Goal: Task Accomplishment & Management: Complete application form

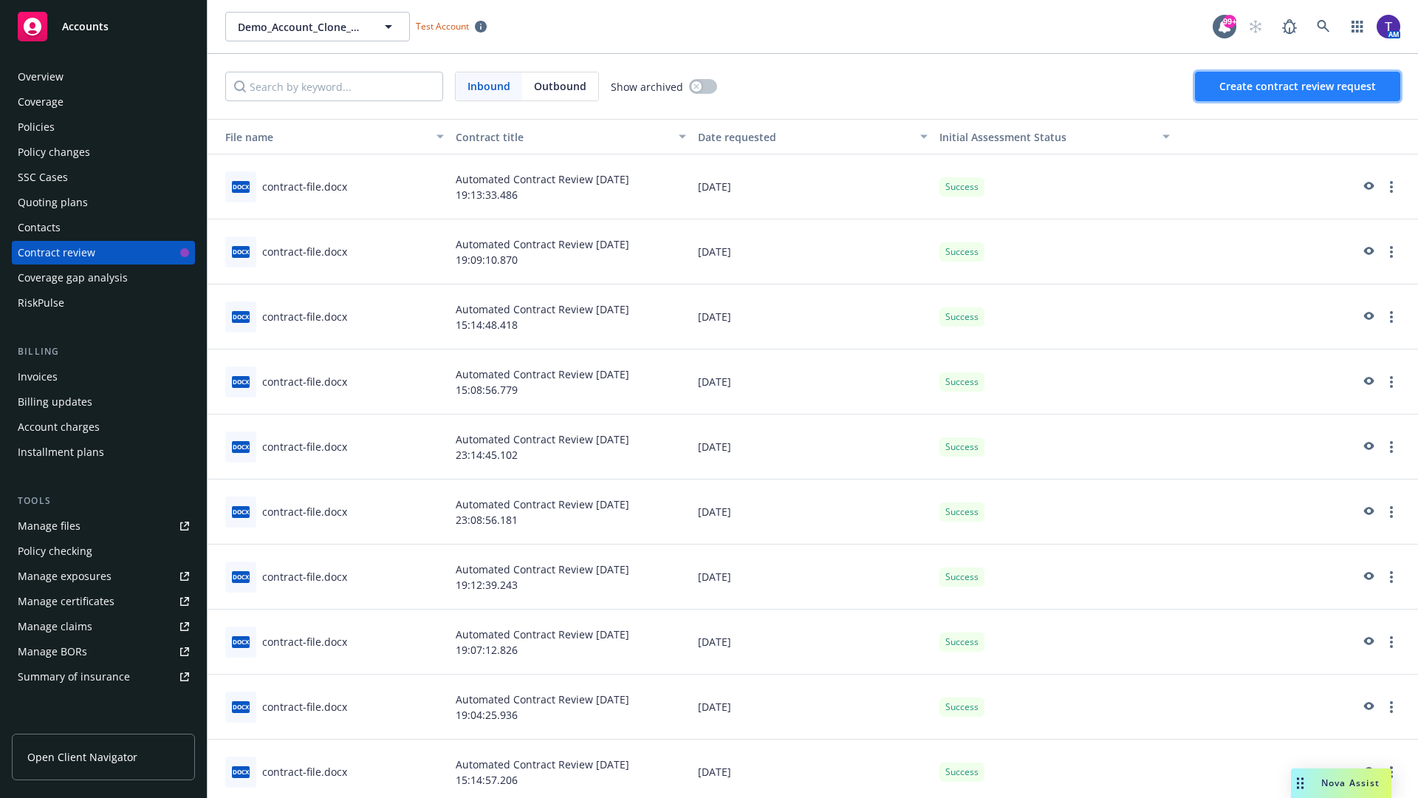
click at [1299, 86] on span "Create contract review request" at bounding box center [1298, 86] width 157 height 14
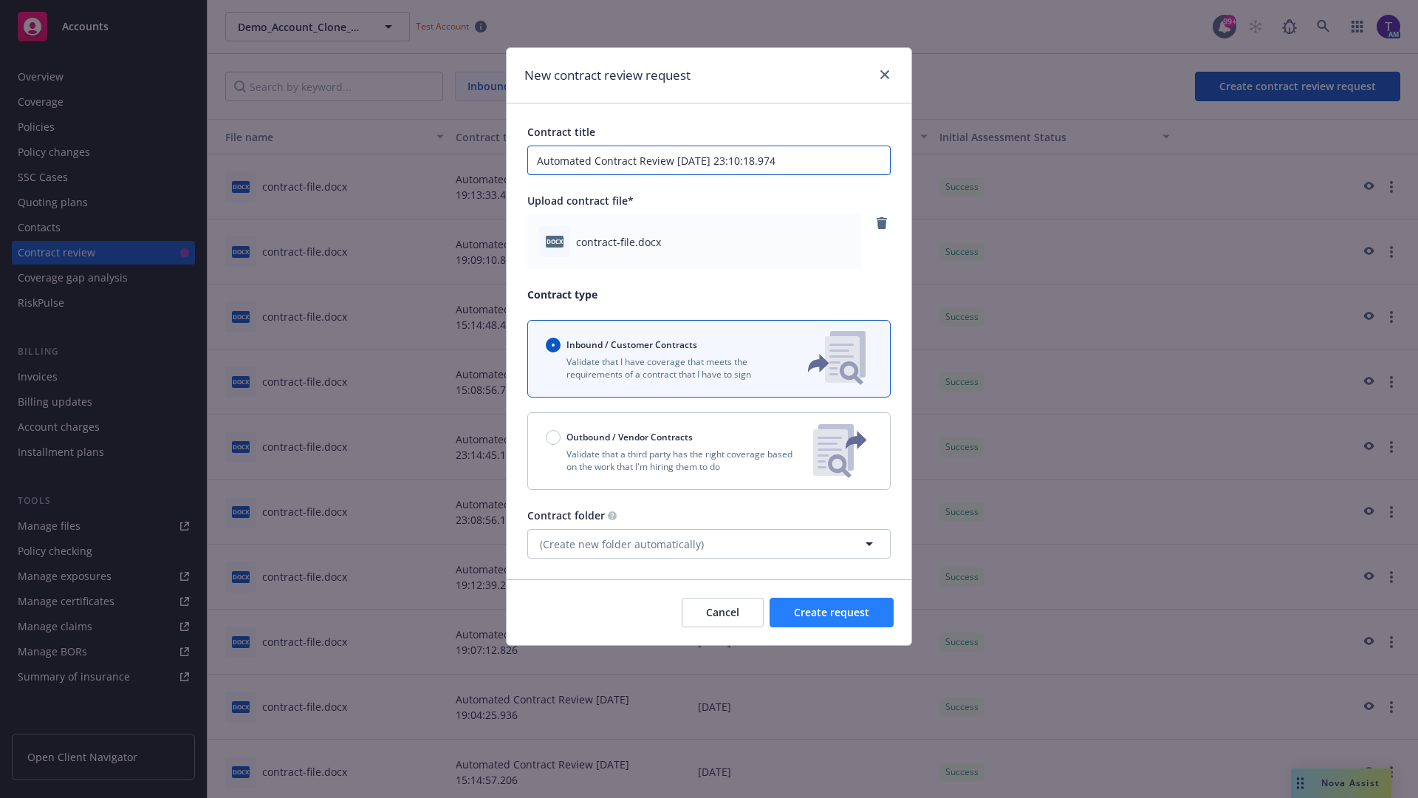
type input "Automated Contract Review 09-26-2025 23:10:18.974"
click at [832, 612] on span "Create request" at bounding box center [831, 612] width 75 height 14
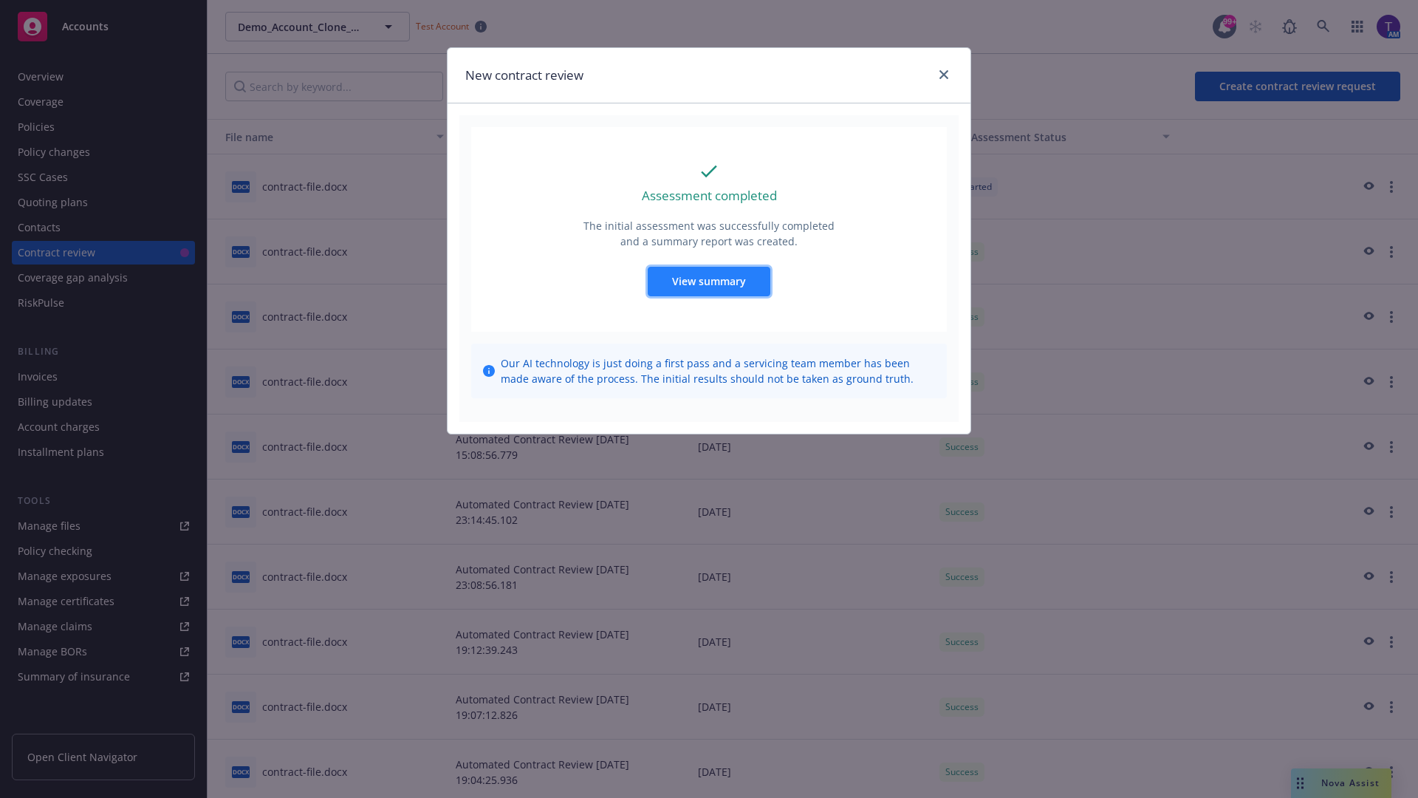
click at [708, 281] on span "View summary" at bounding box center [709, 281] width 74 height 14
